Goal: Information Seeking & Learning: Check status

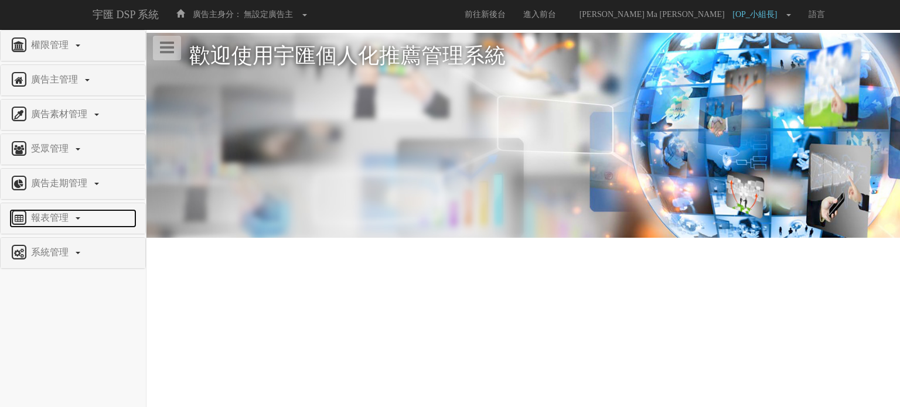
click at [81, 217] on link "報表管理" at bounding box center [72, 218] width 127 height 19
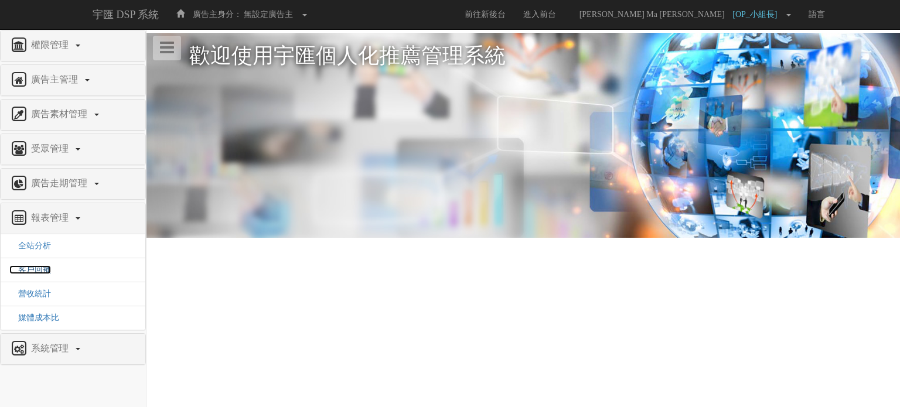
click at [42, 270] on span "客戶回補" at bounding box center [30, 269] width 42 height 9
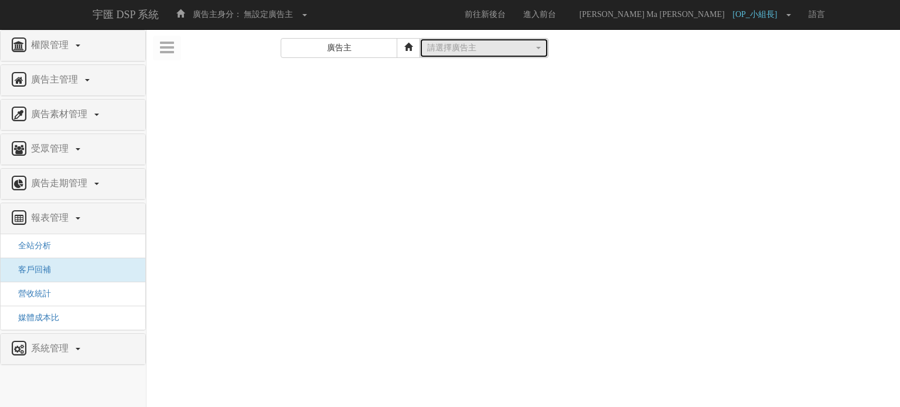
click at [499, 46] on div "請選擇廣告主" at bounding box center [480, 48] width 107 height 12
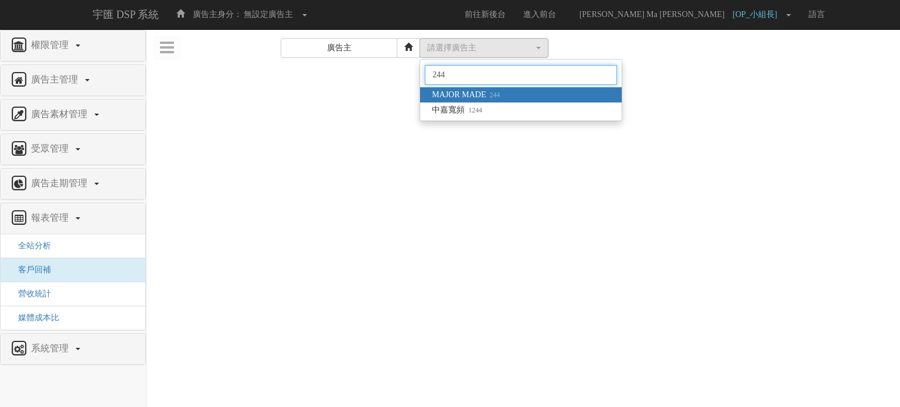
type input "244"
click at [500, 90] on span "MAJOR MADE 244" at bounding box center [466, 95] width 68 height 12
select select "244"
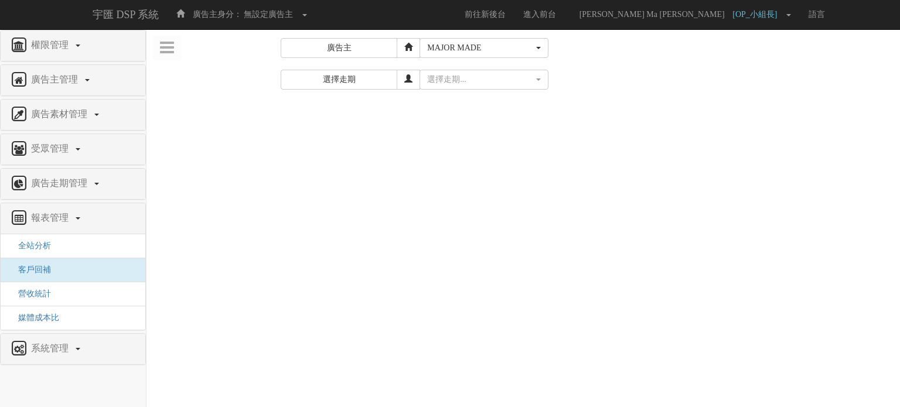
click at [59, 244] on li "全站分析" at bounding box center [73, 246] width 145 height 24
click at [29, 248] on span "全站分析" at bounding box center [30, 245] width 42 height 9
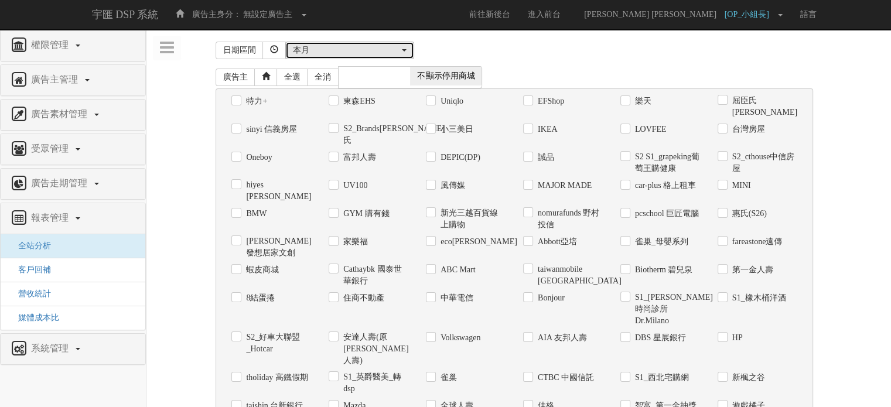
click at [373, 51] on div "本月" at bounding box center [346, 51] width 107 height 12
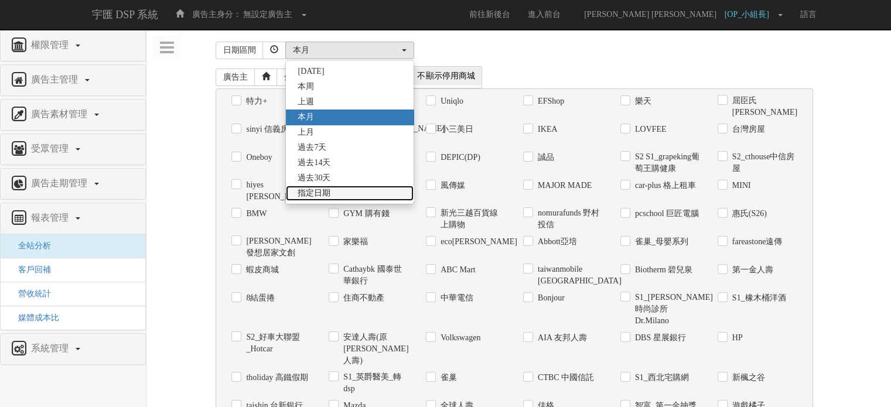
click at [326, 192] on span "指定日期" at bounding box center [314, 193] width 33 height 12
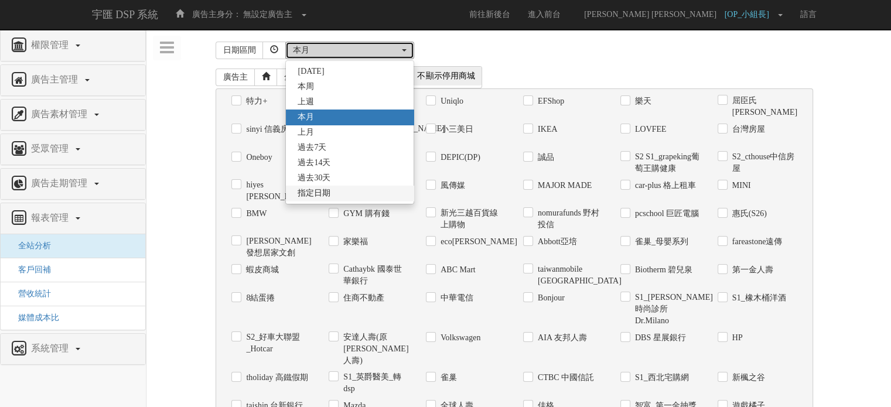
select select "Custom"
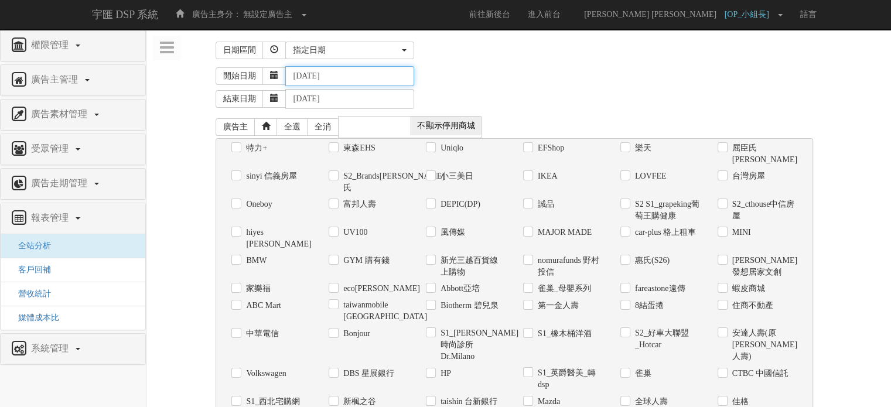
click at [321, 73] on input "[DATE]" at bounding box center [349, 76] width 129 height 20
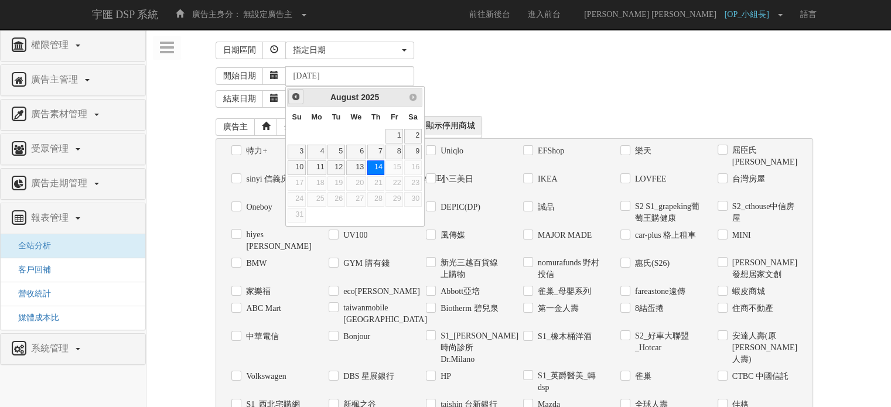
click at [301, 96] on link "Prev" at bounding box center [295, 96] width 15 height 15
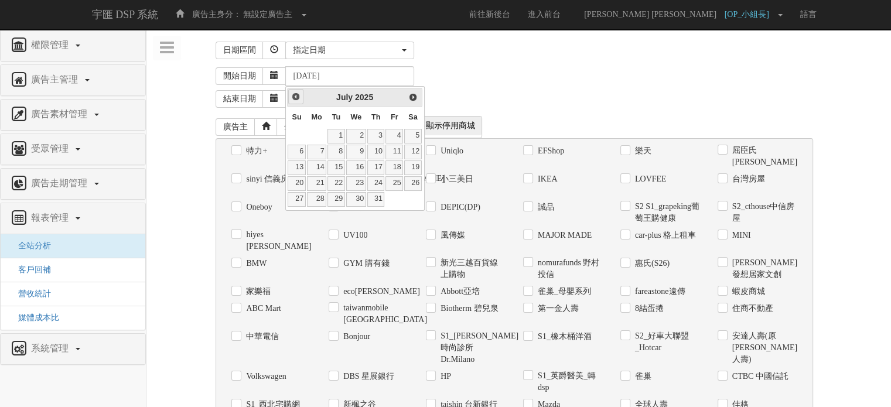
click at [301, 96] on link "Prev" at bounding box center [295, 96] width 15 height 15
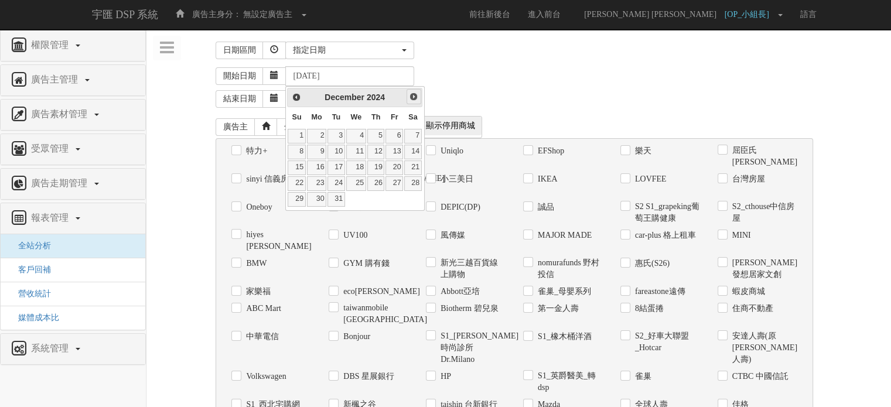
click at [412, 95] on span "Next" at bounding box center [413, 96] width 9 height 9
click at [360, 138] on link "1" at bounding box center [356, 136] width 20 height 15
type input "[DATE]"
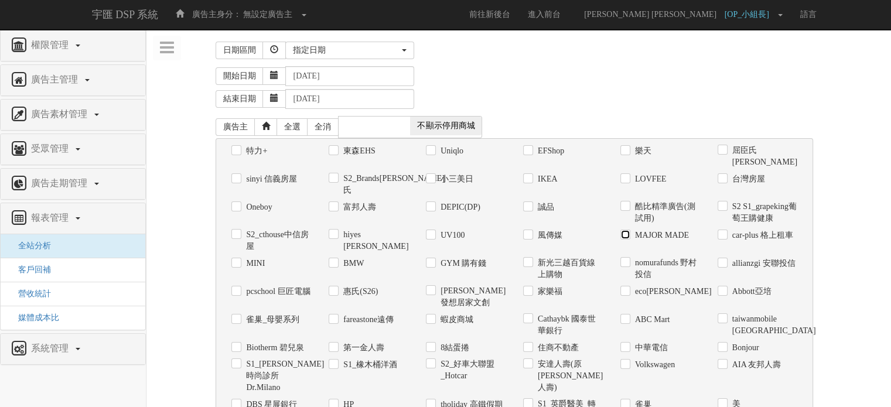
click at [626, 231] on input "MAJOR MADE" at bounding box center [624, 235] width 8 height 8
checkbox input "true"
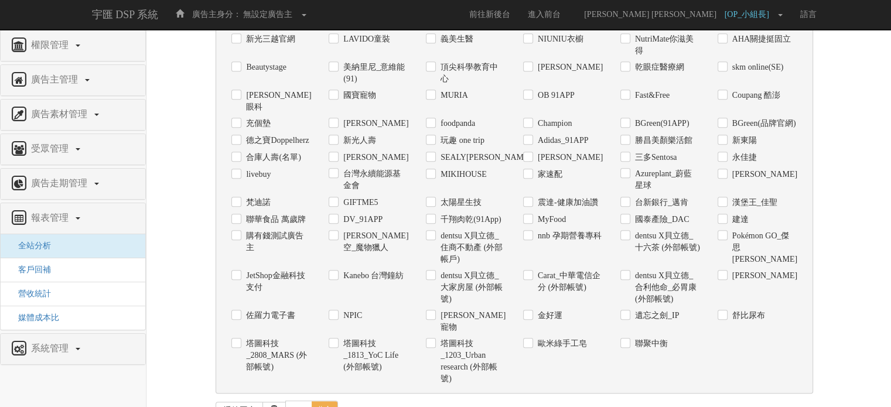
scroll to position [1033, 0]
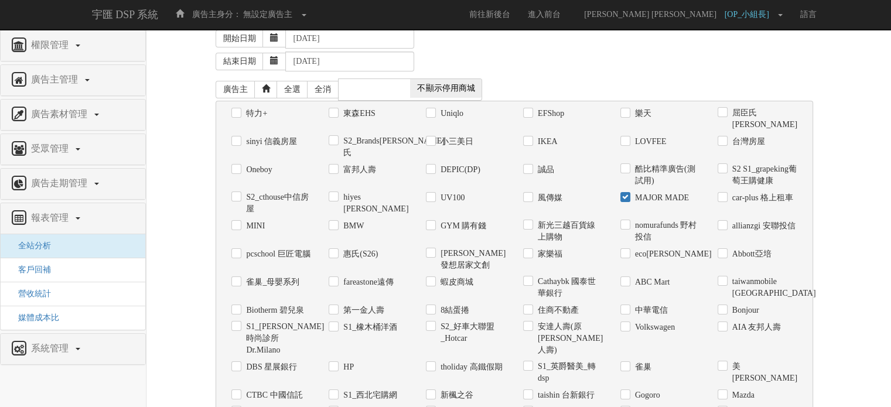
scroll to position [0, 0]
